Goal: Obtain resource: Obtain resource

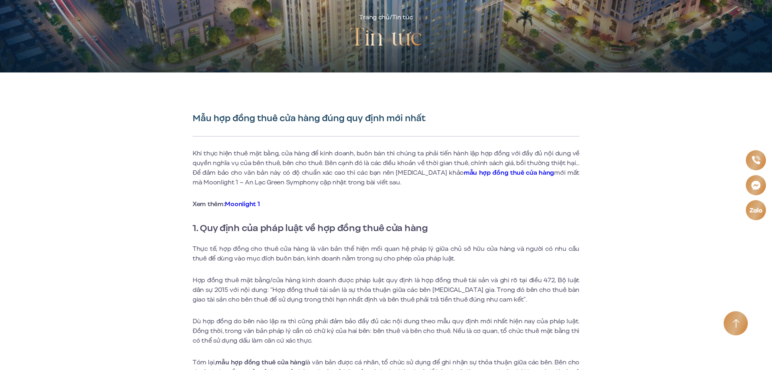
scroll to position [161, 0]
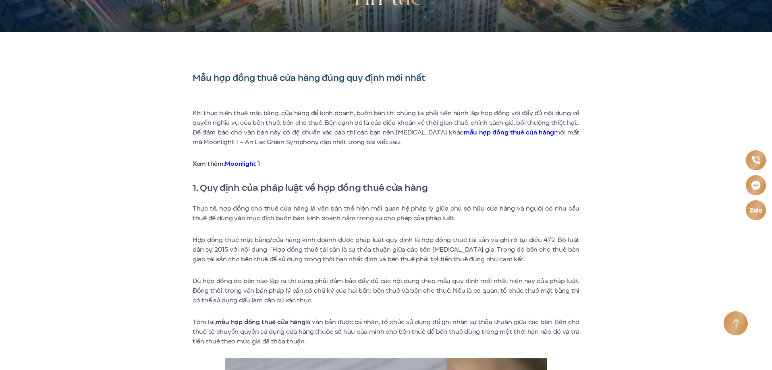
click at [474, 133] on strong "mẫu hợp đồng thuê cửa hàng" at bounding box center [509, 132] width 90 height 9
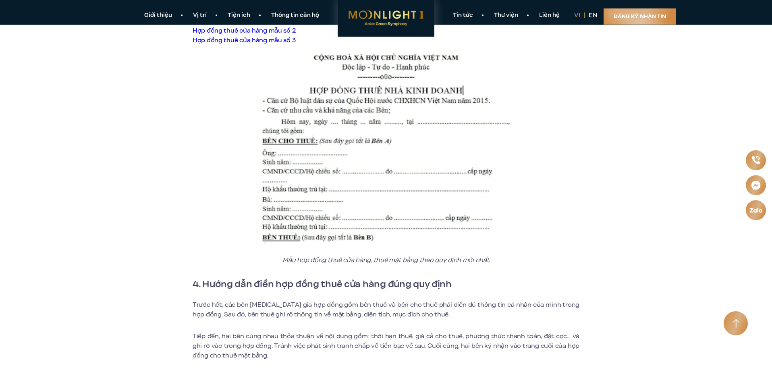
scroll to position [2216, 0]
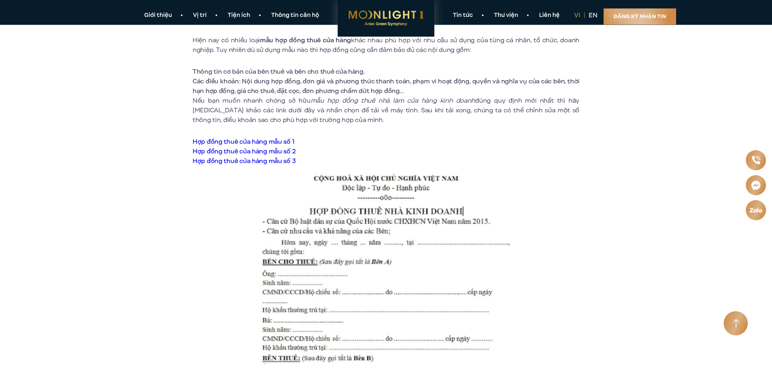
click at [257, 137] on link "Hợp đồng thuê cửa hàng mẫu số 1" at bounding box center [244, 141] width 102 height 9
click at [283, 147] on link "Hợp đồng thuê cửa hàng mẫu số 2" at bounding box center [244, 151] width 103 height 9
click at [274, 157] on link "Hợp đồng thuê cửa hàng mẫu số 3" at bounding box center [244, 161] width 103 height 9
click at [263, 157] on link "Hợp đồng thuê cửa hàng mẫu số 3" at bounding box center [244, 161] width 103 height 9
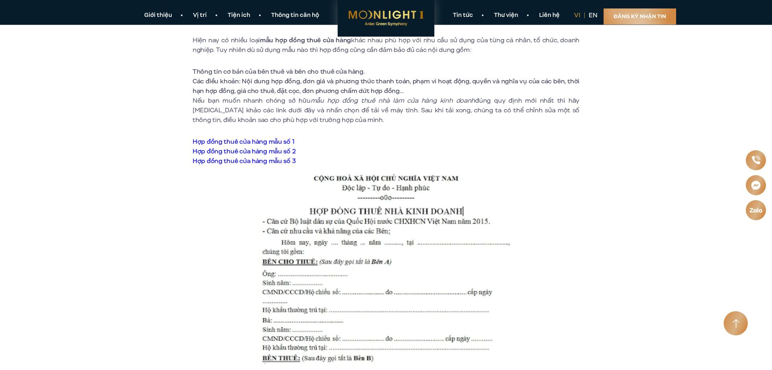
click at [230, 157] on link "Hợp đồng thuê cửa hàng mẫu số 3" at bounding box center [244, 161] width 103 height 9
click at [284, 157] on link "Hợp đồng thuê cửa hàng mẫu số 3" at bounding box center [244, 161] width 103 height 9
drag, startPoint x: 561, startPoint y: 174, endPoint x: 551, endPoint y: 169, distance: 10.6
click at [554, 170] on p at bounding box center [386, 265] width 387 height 198
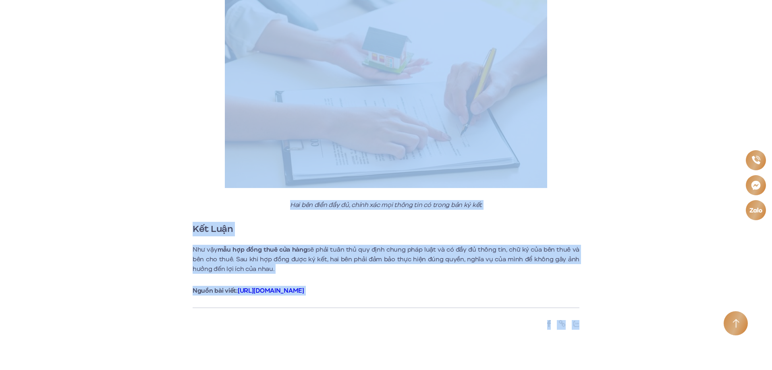
scroll to position [2884, 0]
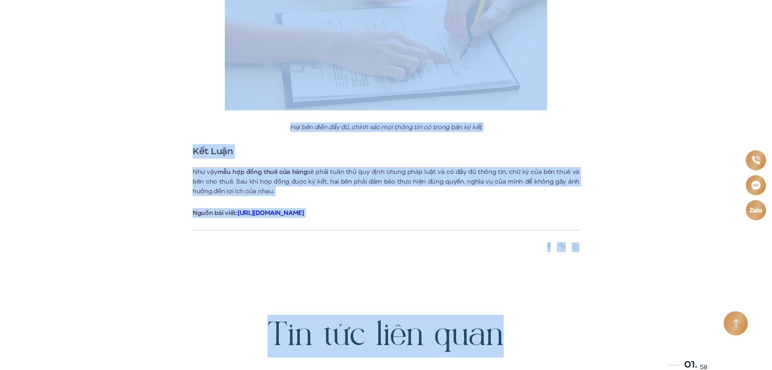
drag, startPoint x: 193, startPoint y: 158, endPoint x: 329, endPoint y: 181, distance: 138.2
copy div "Mẫu hợp đồng thuê cửa hàng đúng quy định mới nhất Khi thực hiện thuê mặt bằng, …"
